Goal: Register for event/course

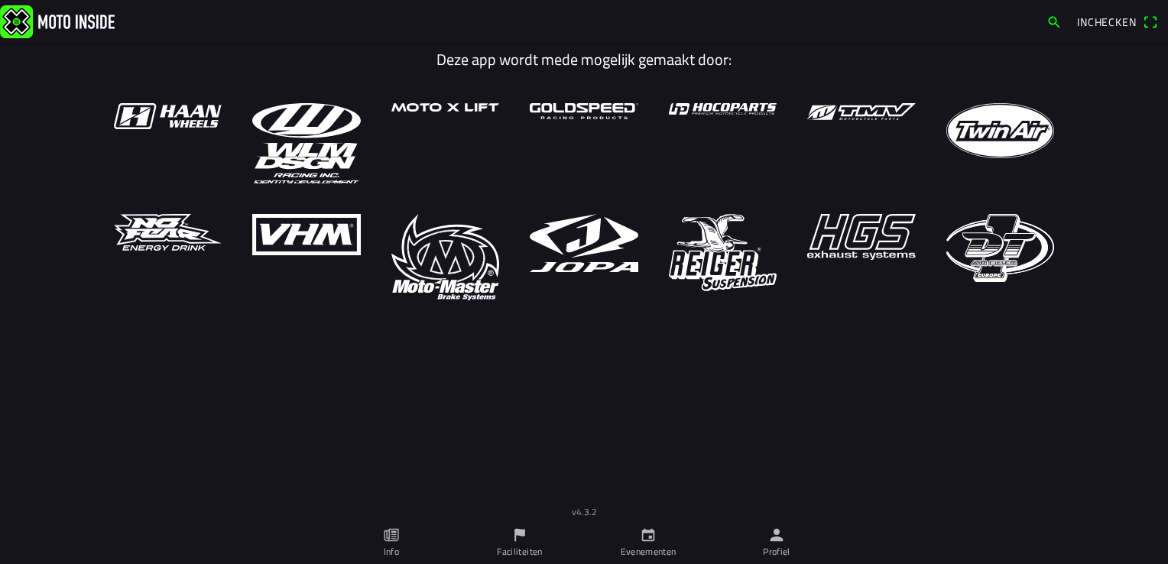
click at [651, 543] on icon "kalender" at bounding box center [648, 534] width 17 height 17
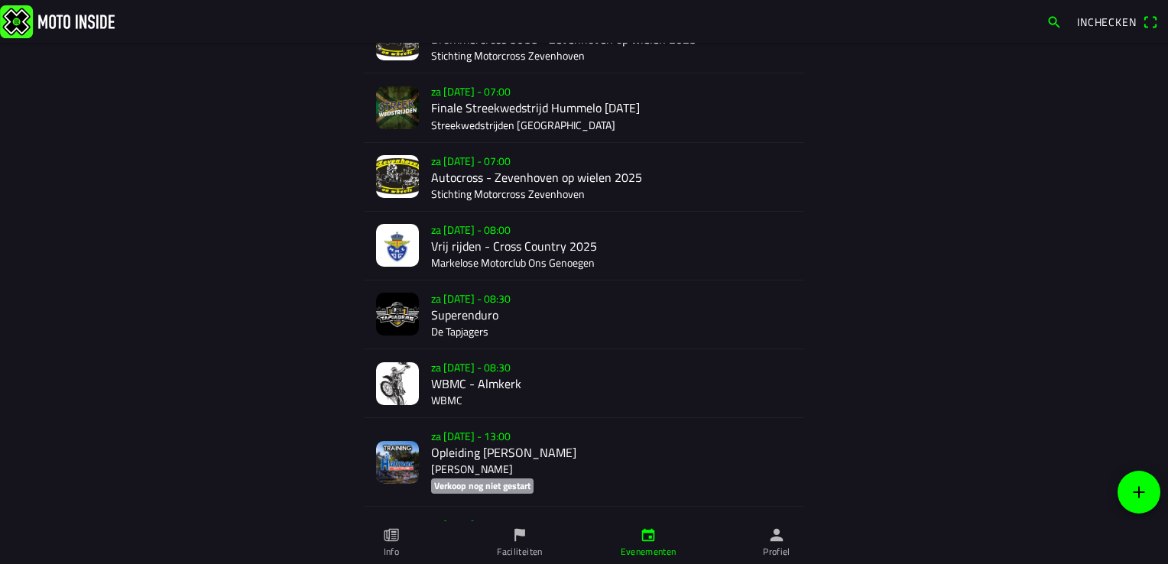
scroll to position [4200, 0]
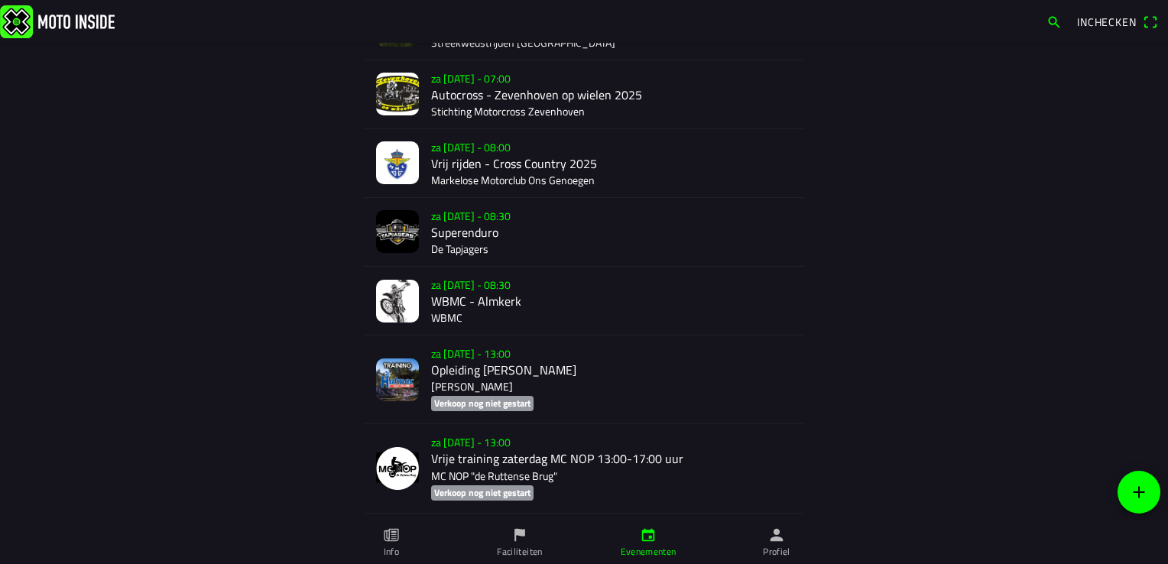
click at [454, 295] on div "za [DATE] - 08:30 WBMC - Almkerk WBMC" at bounding box center [611, 301] width 361 height 68
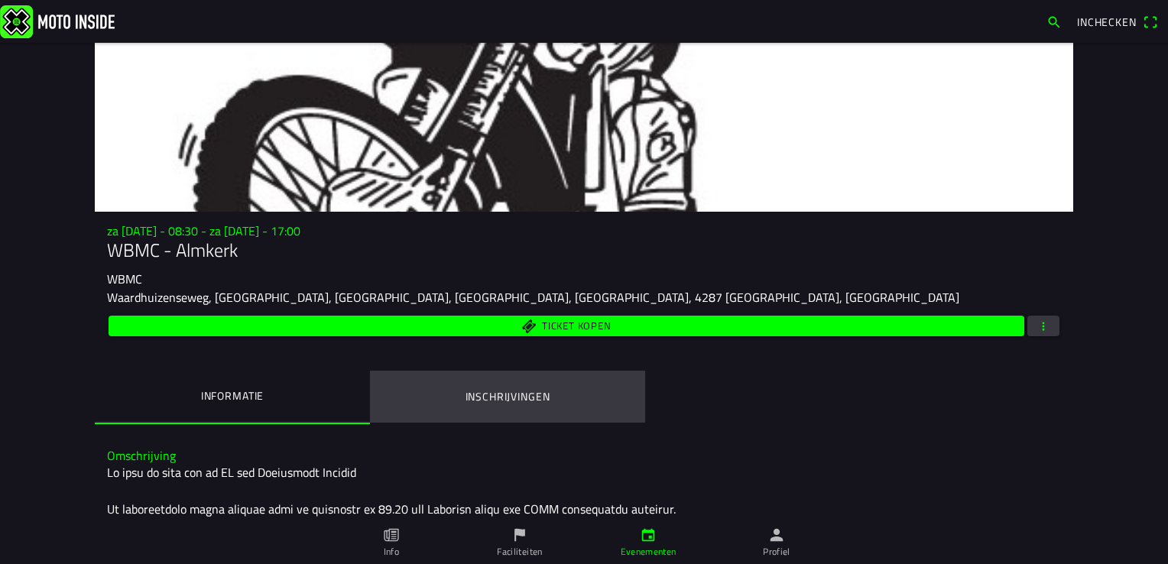
click at [525, 394] on ion-label "Inschrijvingen" at bounding box center [507, 396] width 85 height 17
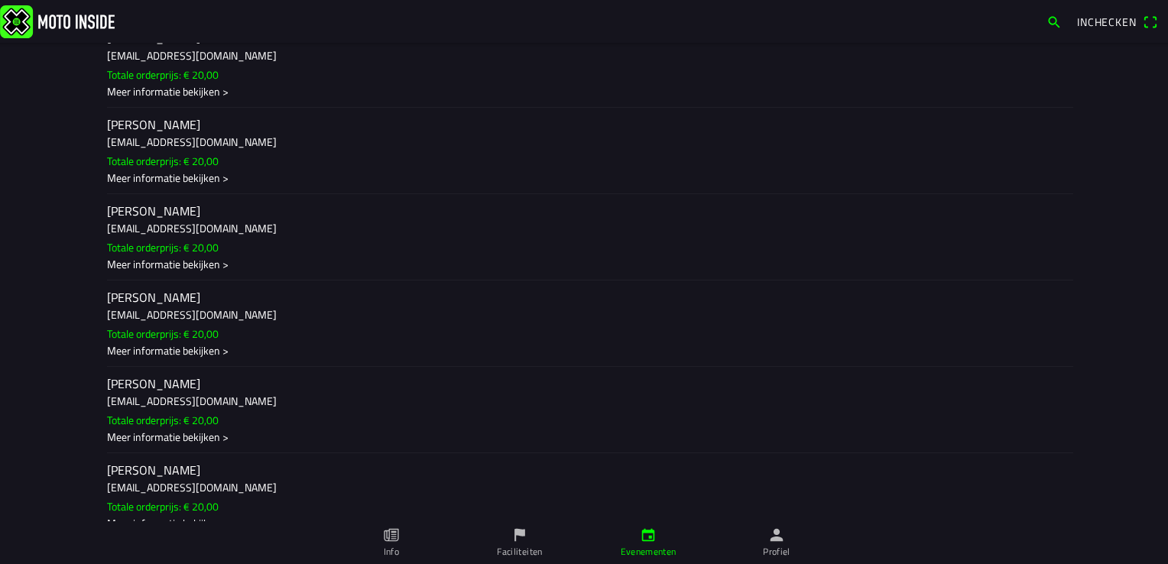
scroll to position [2509, 0]
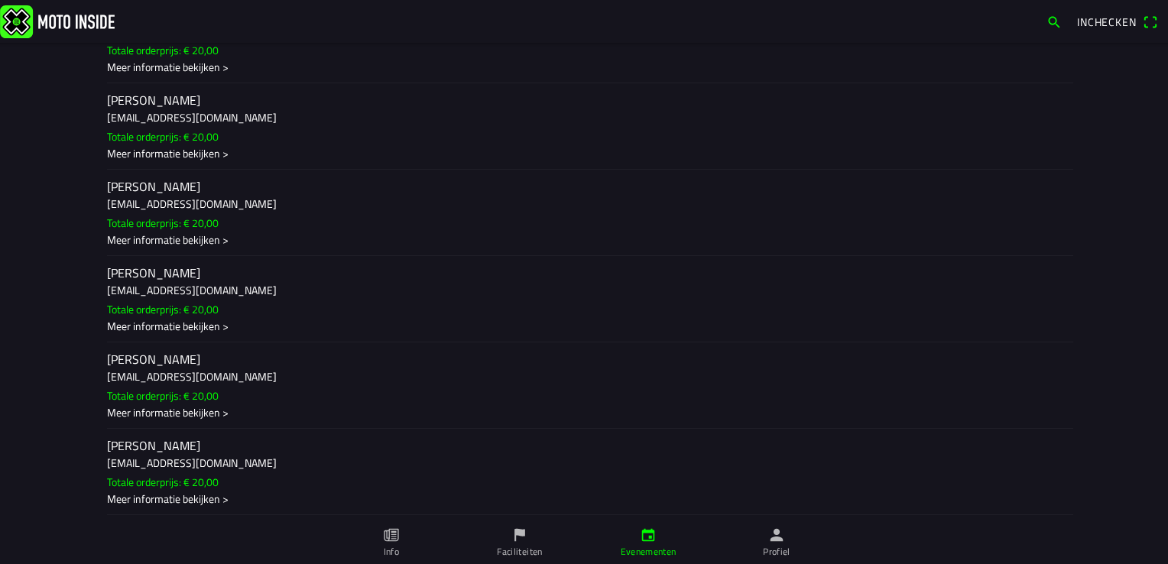
click at [261, 319] on ion-item-sliding "[PERSON_NAME] [PERSON_NAME][EMAIL_ADDRESS][DOMAIN_NAME] Totale orderprijs: € 20…" at bounding box center [584, 299] width 978 height 86
click at [474, 399] on ion-label "[PERSON_NAME] [EMAIL_ADDRESS][DOMAIN_NAME] Totale orderprijs: € 20,00 Meer info…" at bounding box center [584, 386] width 954 height 70
drag, startPoint x: 474, startPoint y: 399, endPoint x: 866, endPoint y: 72, distance: 511.1
